Goal: Find specific fact: Find specific fact

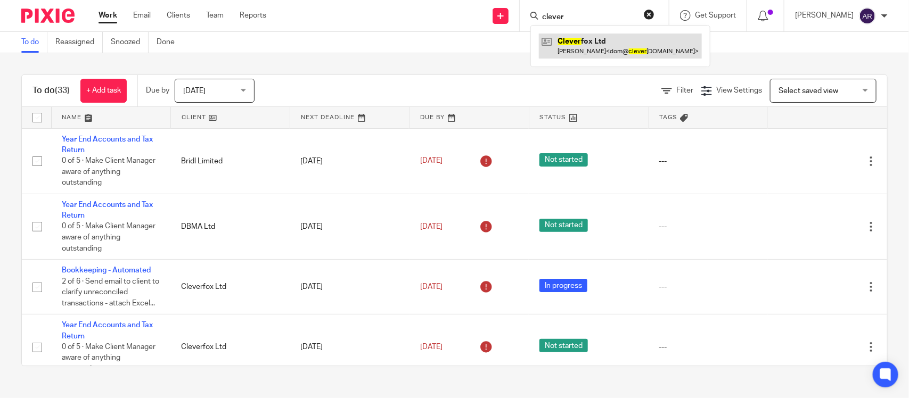
type input "clever"
click at [546, 40] on link at bounding box center [620, 46] width 163 height 25
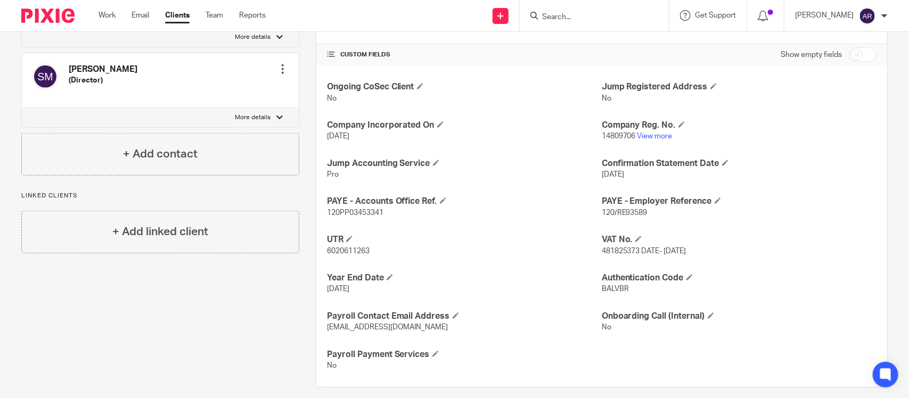
scroll to position [355, 0]
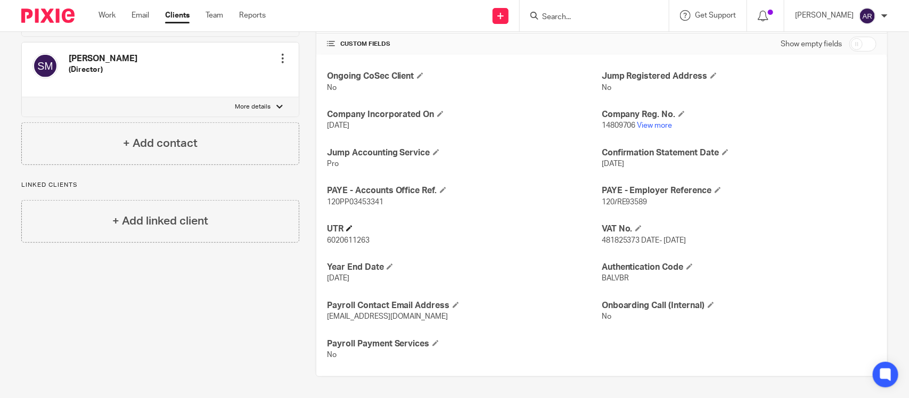
click at [486, 230] on h4 "UTR" at bounding box center [464, 229] width 275 height 11
click at [612, 276] on span "BALVBR" at bounding box center [615, 278] width 27 height 7
copy span "BALVBR"
click at [605, 126] on span "14809706" at bounding box center [619, 125] width 34 height 7
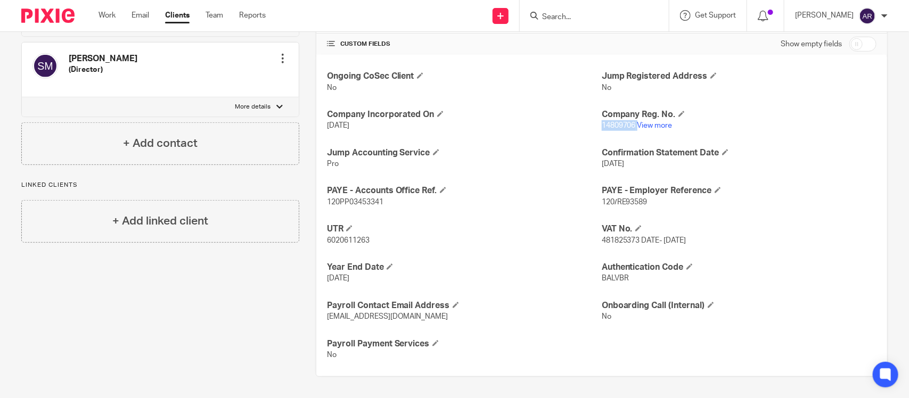
click at [605, 126] on span "14809706" at bounding box center [619, 125] width 34 height 7
copy p "14809706"
click at [607, 280] on span "BALVBR" at bounding box center [615, 278] width 27 height 7
copy span "BALVBR"
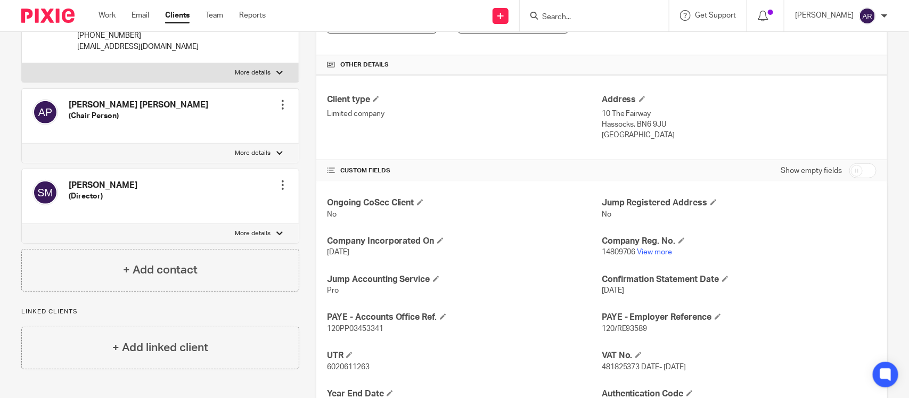
scroll to position [0, 0]
